Goal: Navigation & Orientation: Find specific page/section

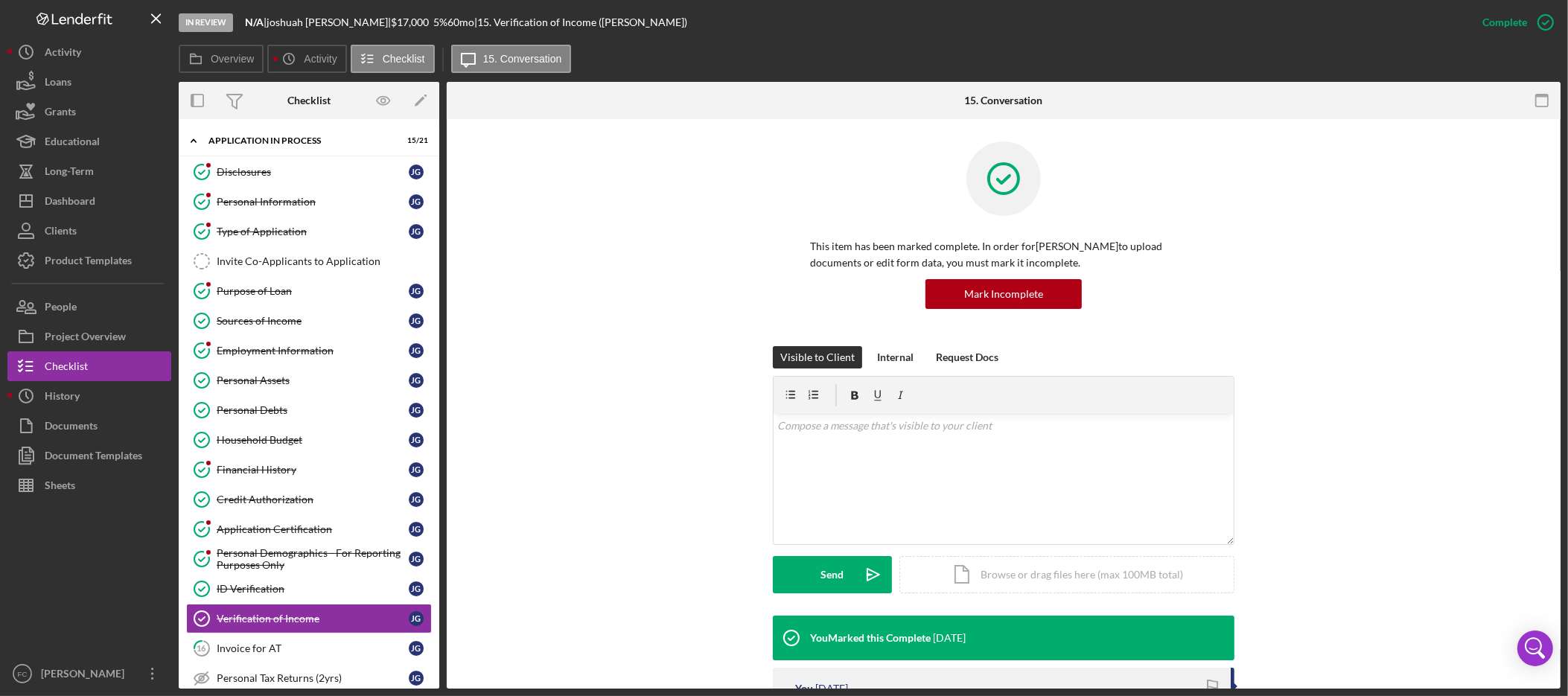
scroll to position [220, 0]
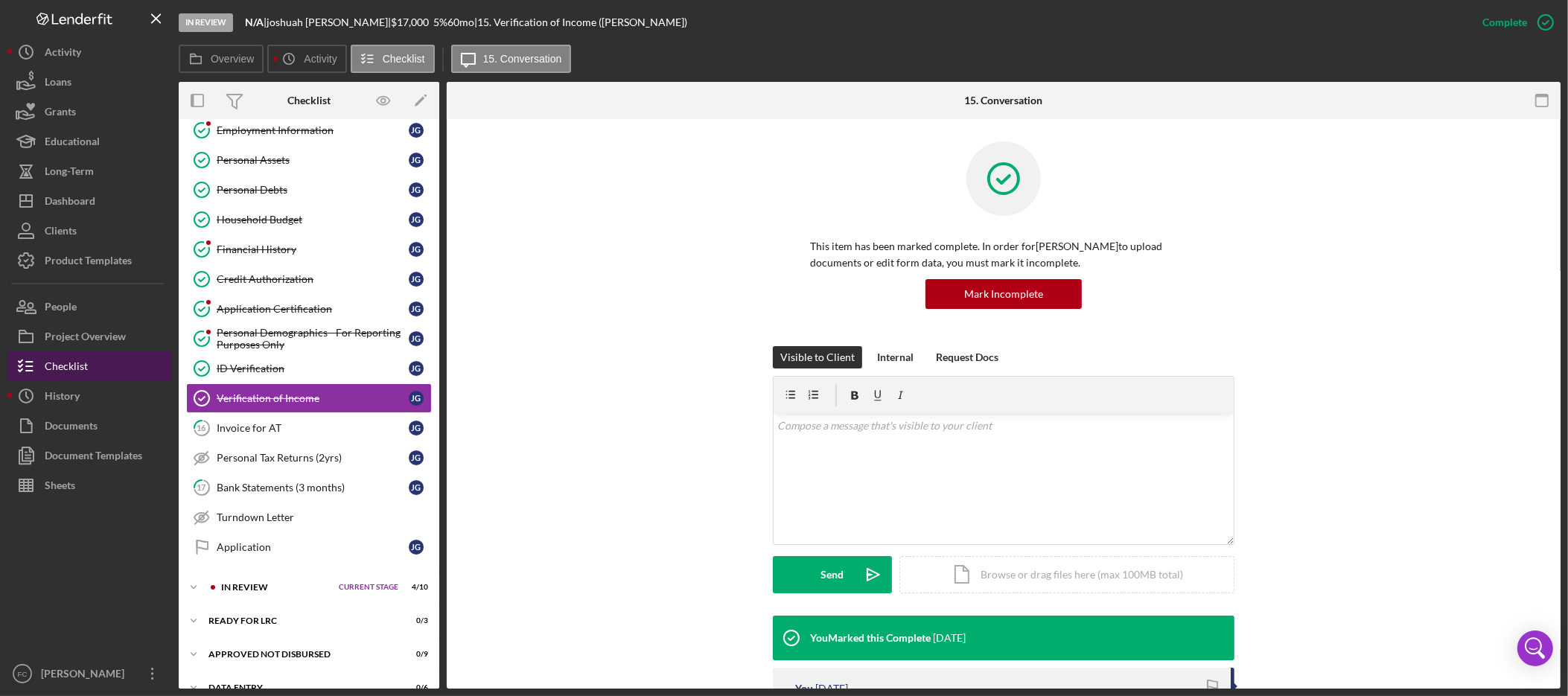
click at [91, 365] on button "Checklist" at bounding box center [89, 366] width 164 height 30
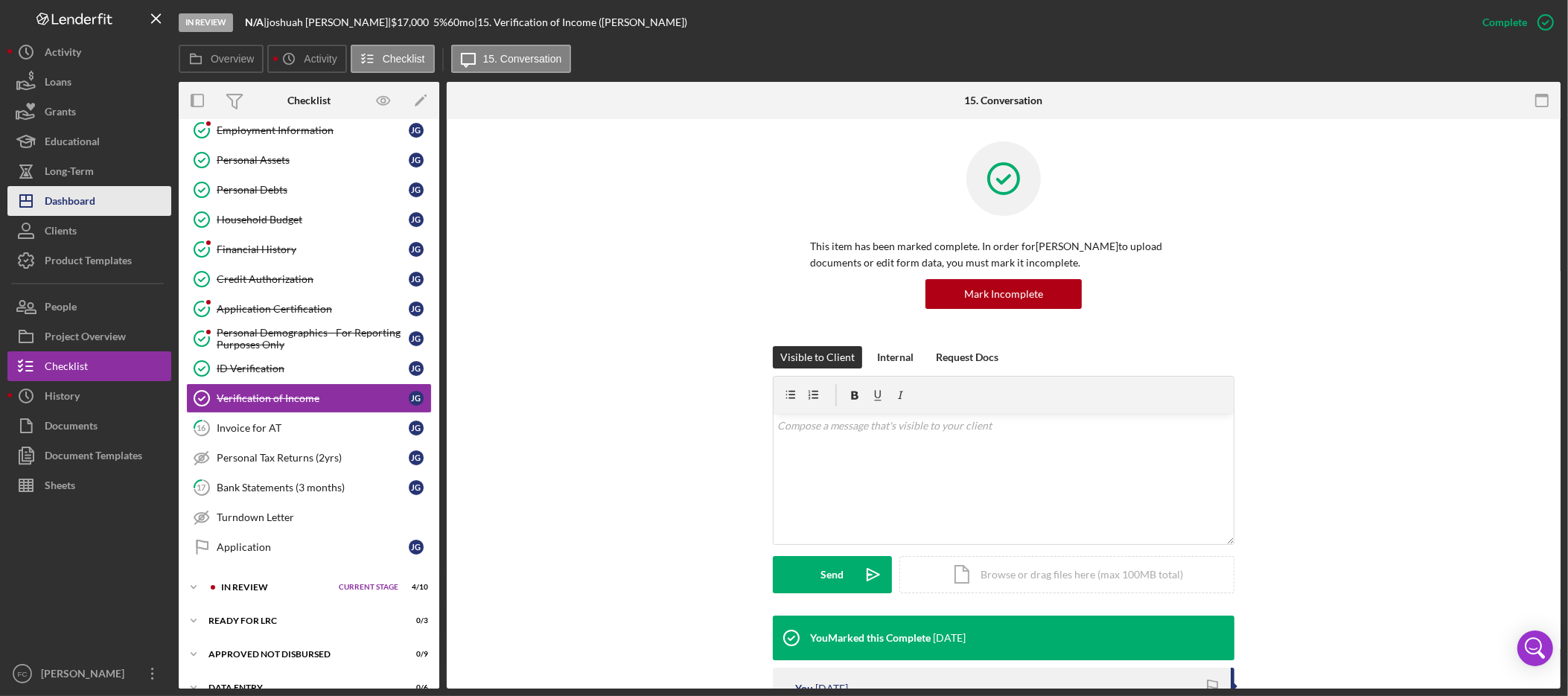
click at [93, 195] on div "Dashboard" at bounding box center [70, 203] width 51 height 34
